Goal: Task Accomplishment & Management: Use online tool/utility

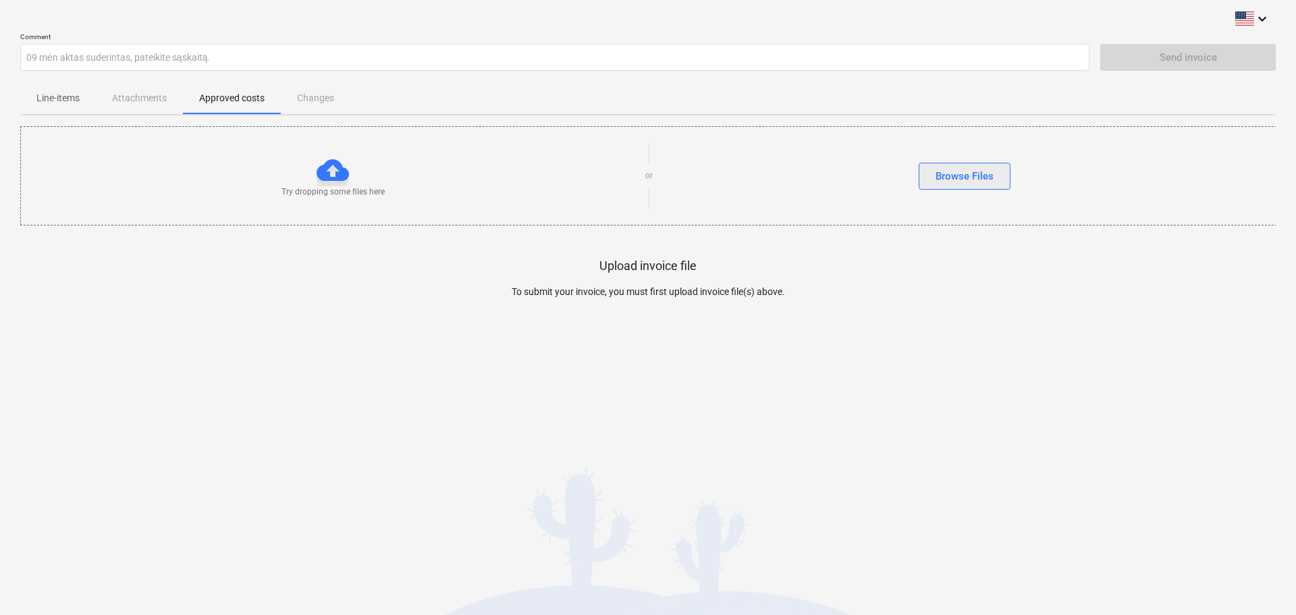
click at [975, 165] on button "Browse Files" at bounding box center [965, 176] width 92 height 27
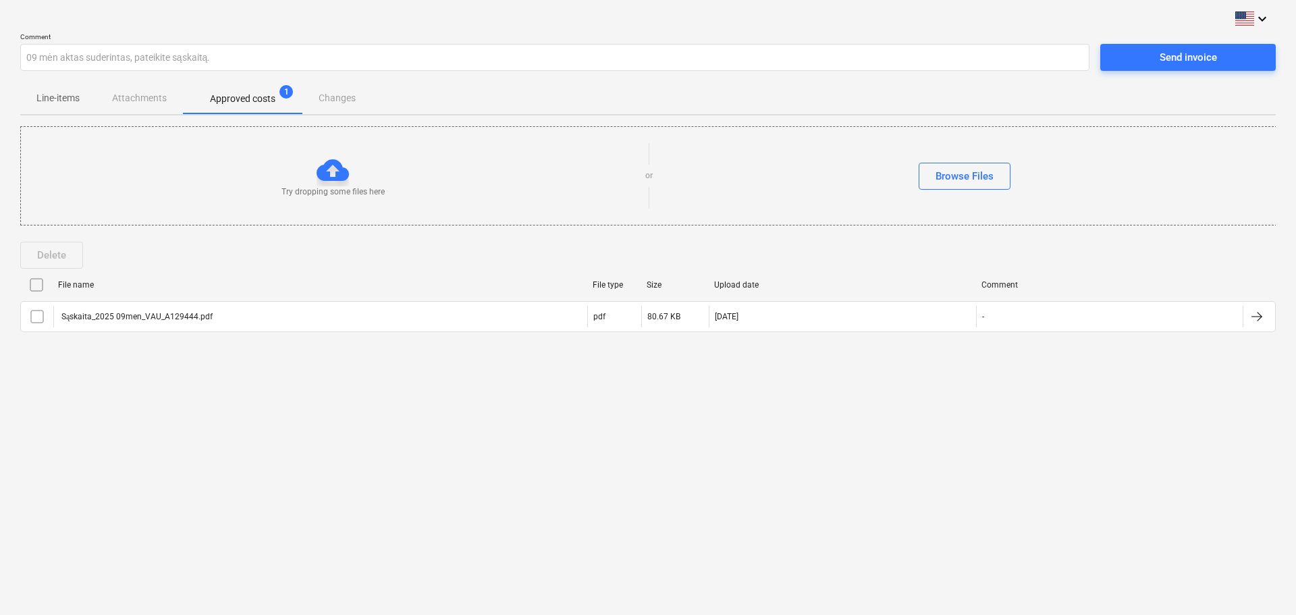
click at [254, 97] on p "Approved costs" at bounding box center [242, 99] width 65 height 14
click at [1206, 57] on div "Send invoice" at bounding box center [1188, 58] width 57 height 18
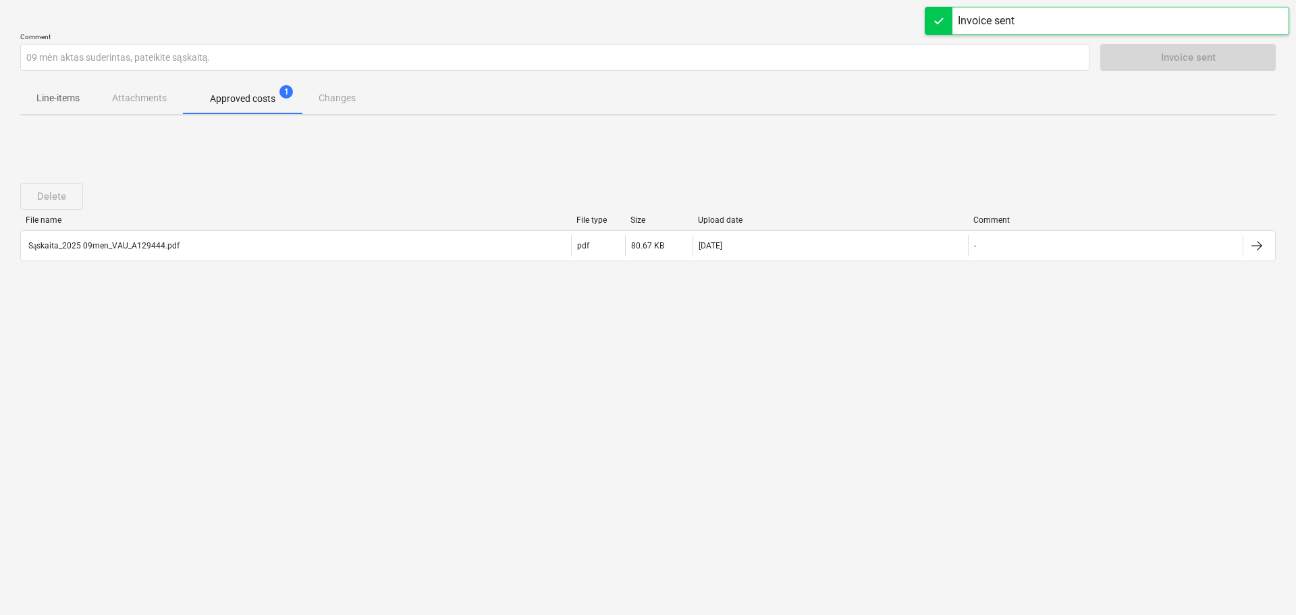
click at [132, 97] on div "Line-items Attachments Approved costs 1 Changes" at bounding box center [648, 98] width 1256 height 32
click at [51, 99] on p "Line-items" at bounding box center [57, 98] width 43 height 14
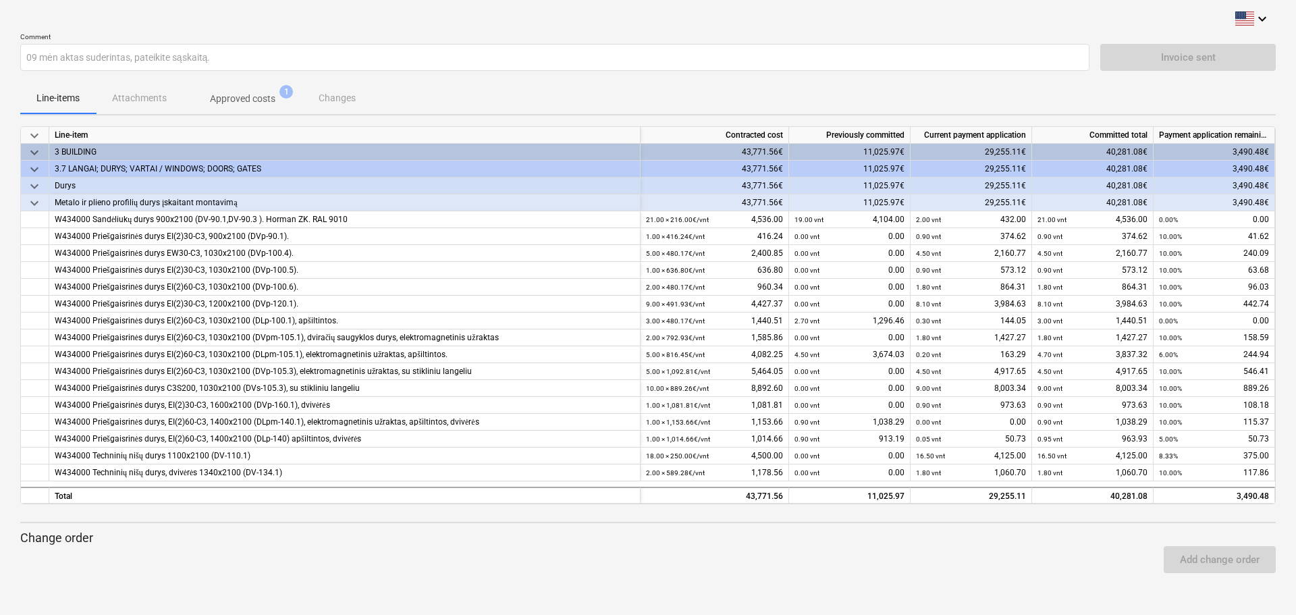
click at [143, 90] on div "Line-items Attachments Approved costs 1 Changes" at bounding box center [648, 98] width 1256 height 32
click at [245, 98] on p "Approved costs" at bounding box center [242, 99] width 65 height 14
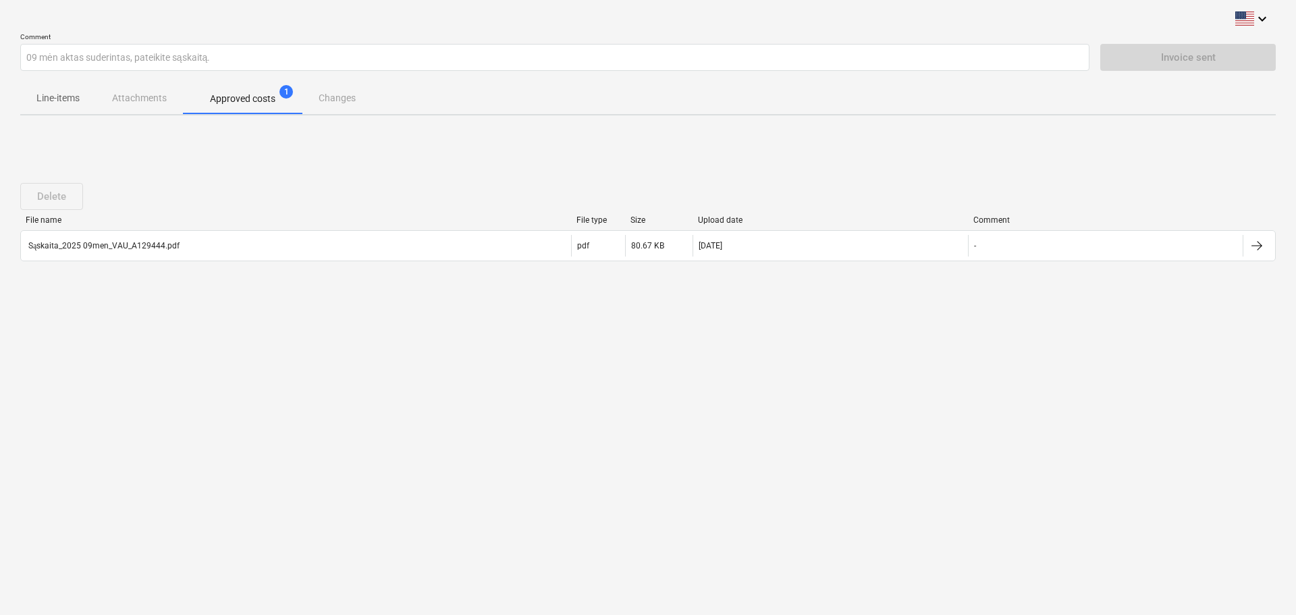
click at [339, 99] on div "Line-items Attachments Approved costs 1 Changes" at bounding box center [648, 98] width 1256 height 32
click at [70, 102] on p "Line-items" at bounding box center [57, 98] width 43 height 14
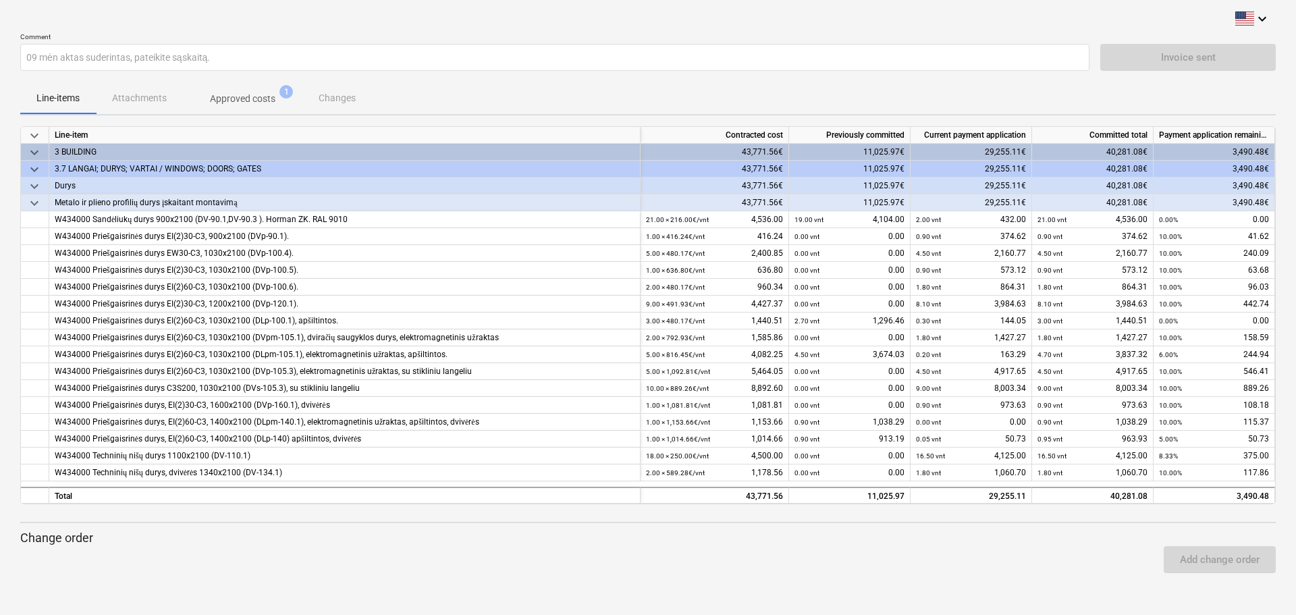
click at [34, 149] on span "keyboard_arrow_down" at bounding box center [34, 152] width 16 height 16
